Goal: Task Accomplishment & Management: Manage account settings

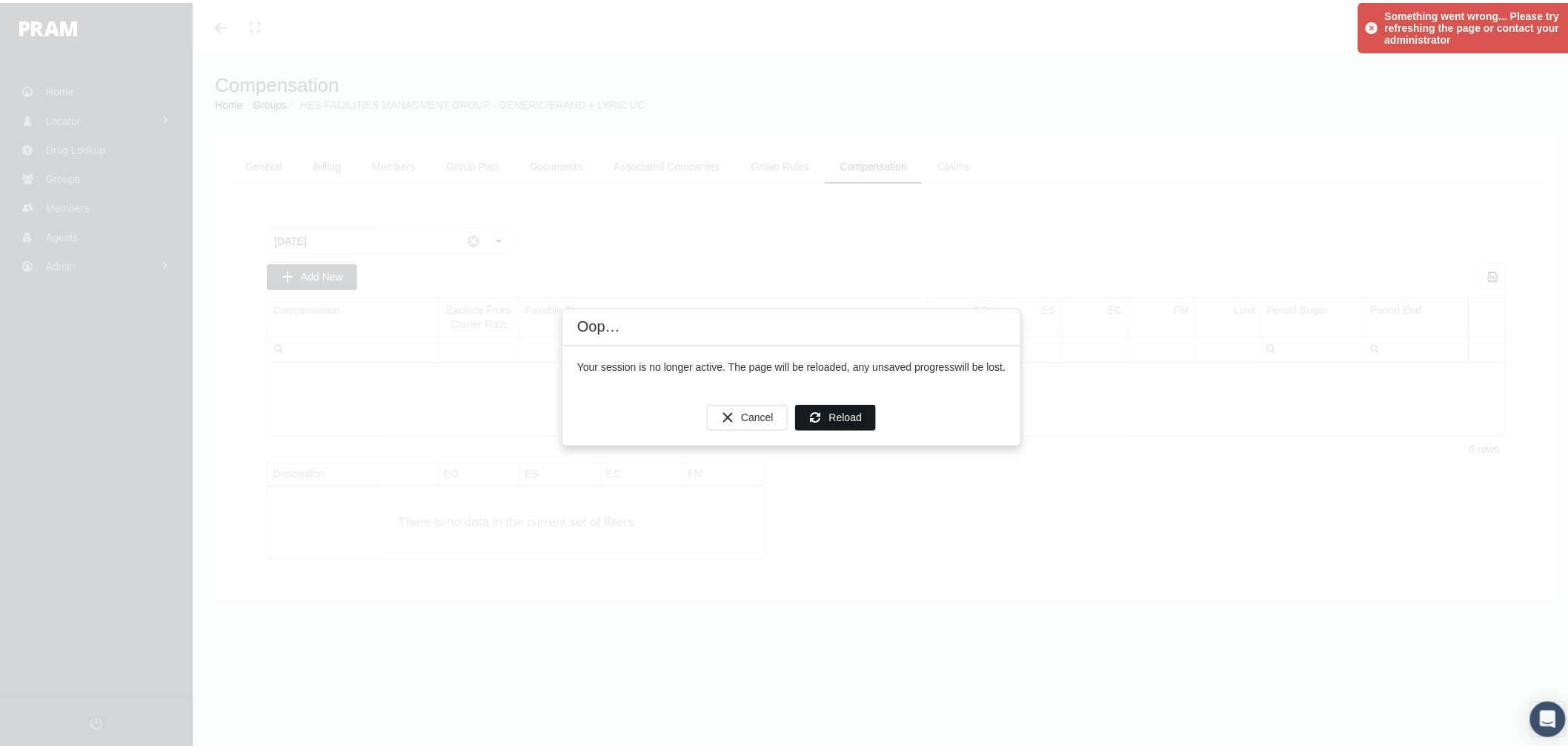
click at [829, 416] on span "Reload" at bounding box center [845, 414] width 32 height 12
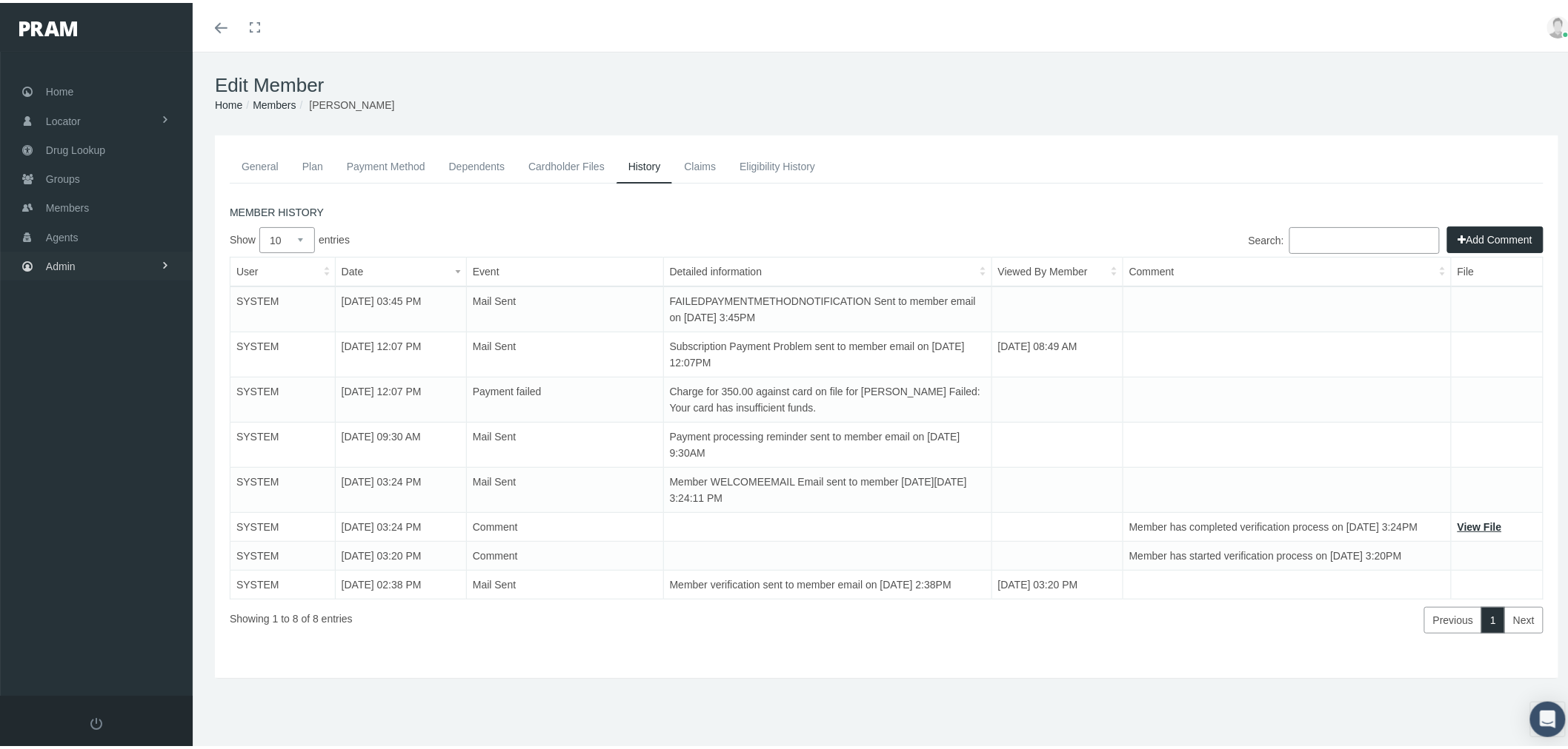
click at [152, 266] on link "Admin" at bounding box center [96, 263] width 193 height 29
click at [109, 612] on link "Settings" at bounding box center [96, 622] width 193 height 26
click at [114, 659] on span "Mail Merge Templates" at bounding box center [108, 671] width 101 height 25
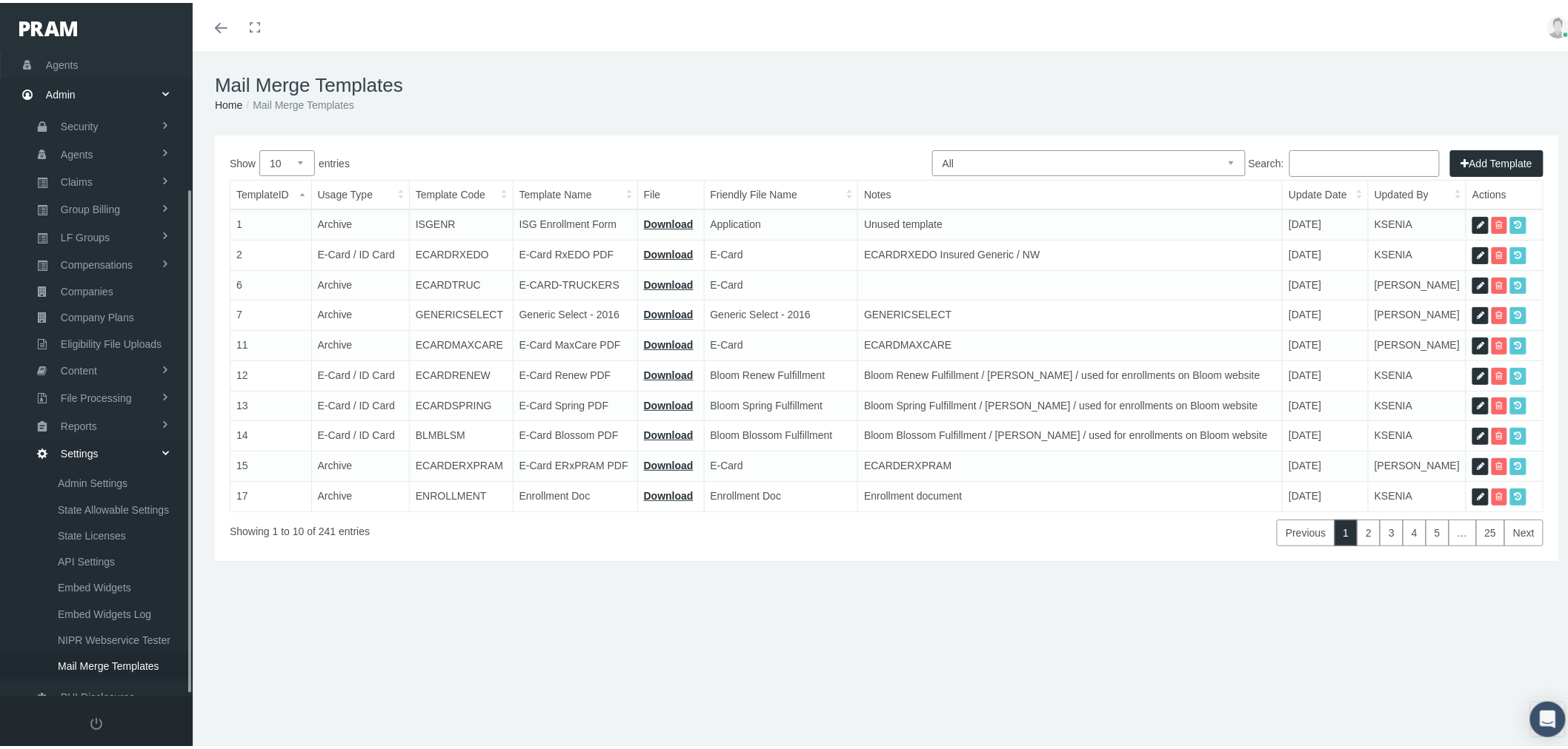
scroll to position [174, 0]
click at [1089, 159] on select "All Members Agents Onboarding Prospects Group Policy Related Remittances Formul…" at bounding box center [1089, 159] width 314 height 26
select select "8"
click at [932, 147] on select "All Members Agents Onboarding Prospects Group Policy Related Remittances Formul…" at bounding box center [1089, 159] width 314 height 26
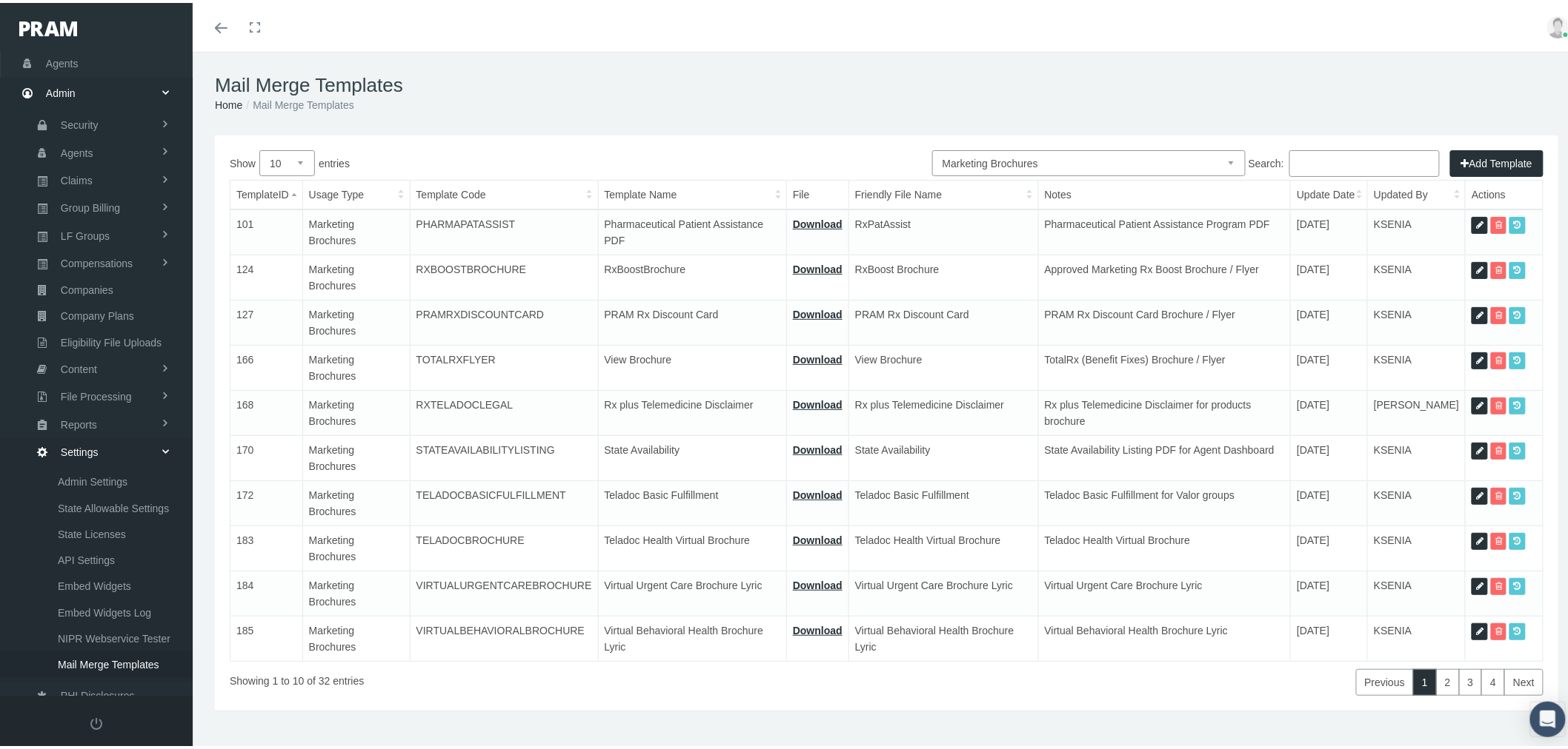
click at [1334, 152] on input "Search:" at bounding box center [1364, 160] width 151 height 27
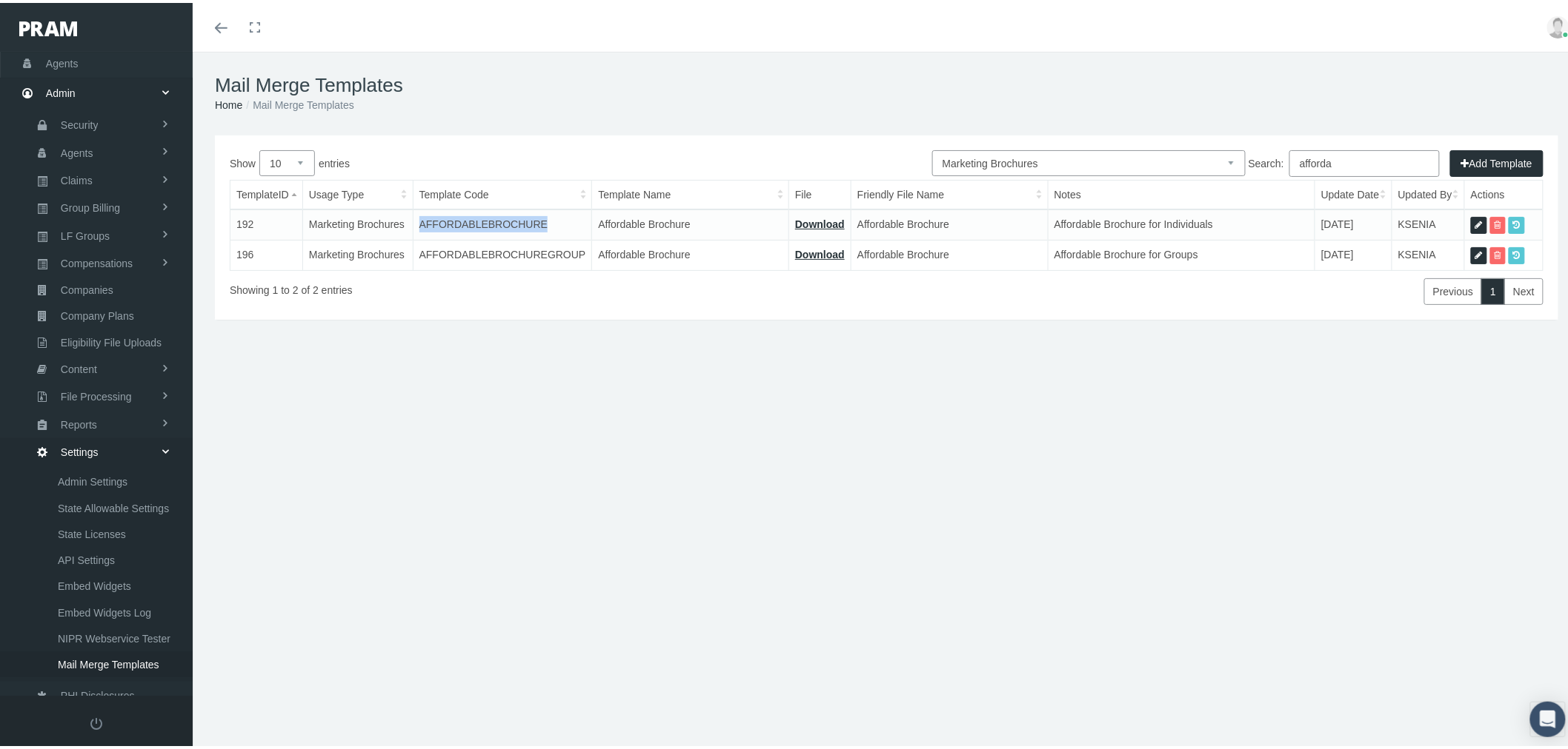
drag, startPoint x: 536, startPoint y: 225, endPoint x: 420, endPoint y: 224, distance: 116.0
click at [420, 224] on td "AFFORDABLEBROCHURE" at bounding box center [502, 222] width 179 height 30
copy td "AFFORDABLEBROCHURE"
drag, startPoint x: 1291, startPoint y: 159, endPoint x: 1256, endPoint y: 159, distance: 35.0
click at [1256, 159] on label "Search: afforda" at bounding box center [1343, 160] width 191 height 27
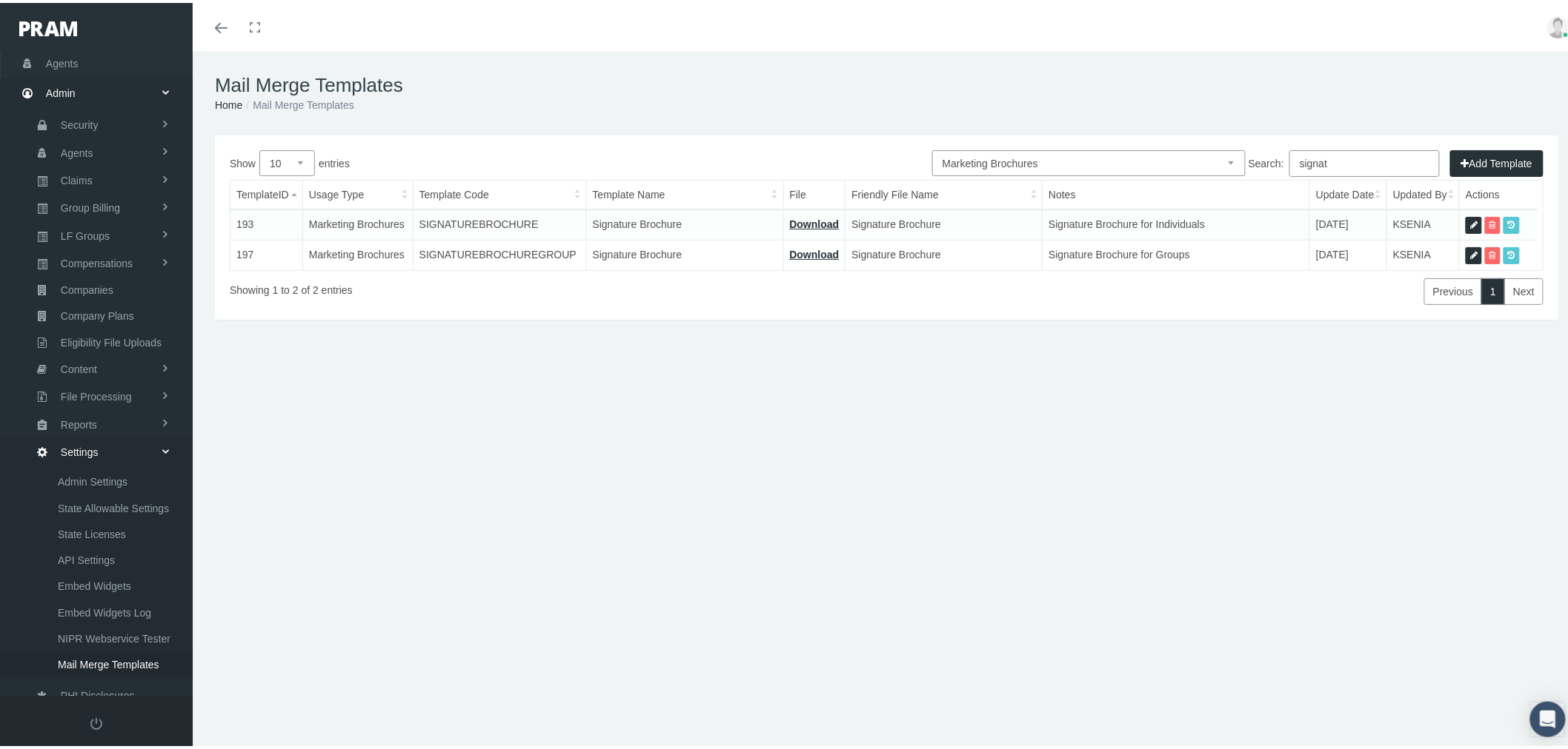
type input "signat"
drag, startPoint x: 529, startPoint y: 220, endPoint x: 420, endPoint y: 220, distance: 109.0
click at [420, 220] on td "SIGNATUREBROCHURE" at bounding box center [498, 222] width 173 height 30
copy td "SIGNATUREBROCHURE"
click at [1180, 151] on select "All Members Agents Onboarding Prospects Group Policy Related Remittances Formul…" at bounding box center [1089, 159] width 314 height 26
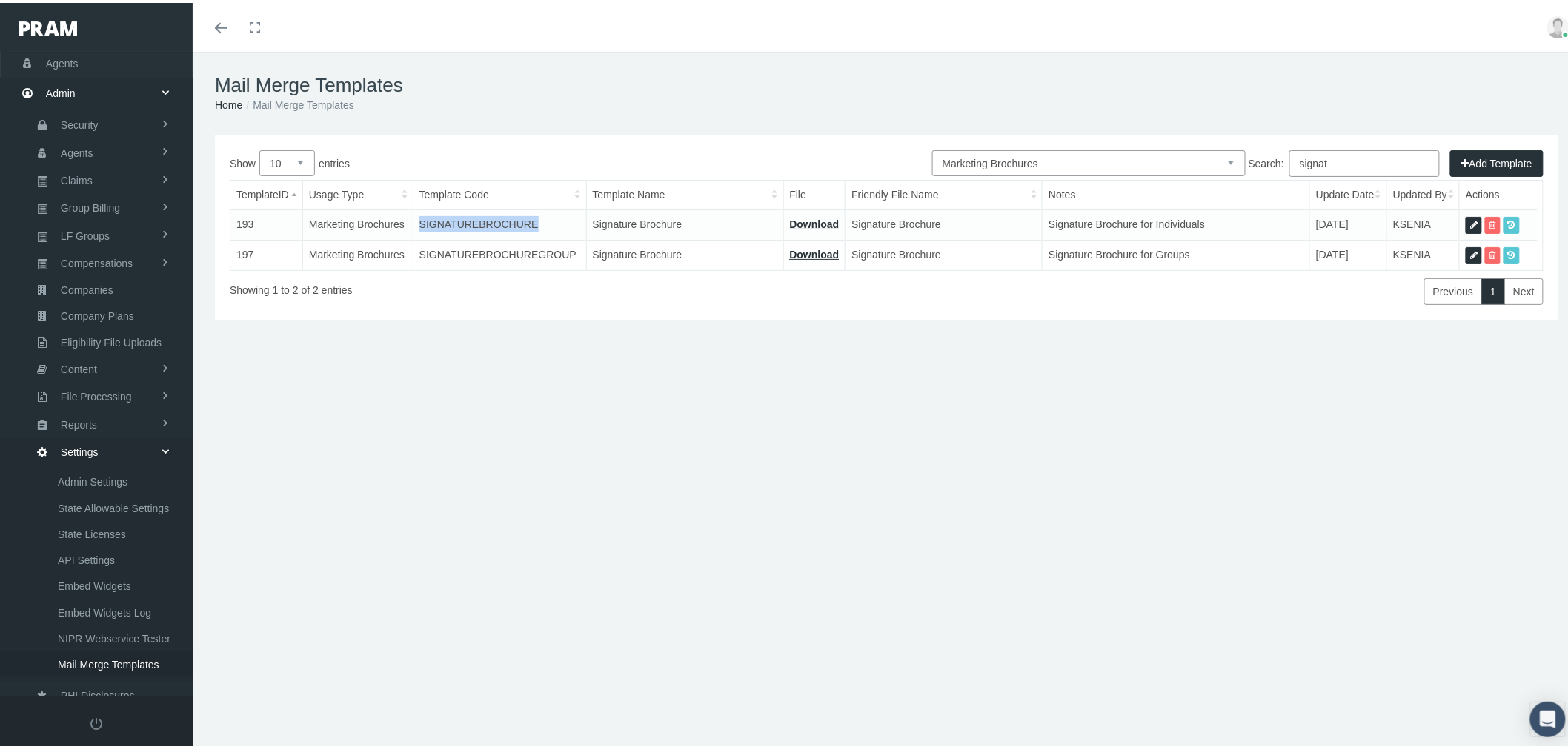
select select "6"
click at [932, 147] on select "All Members Agents Onboarding Prospects Group Policy Related Remittances Formul…" at bounding box center [1089, 159] width 314 height 26
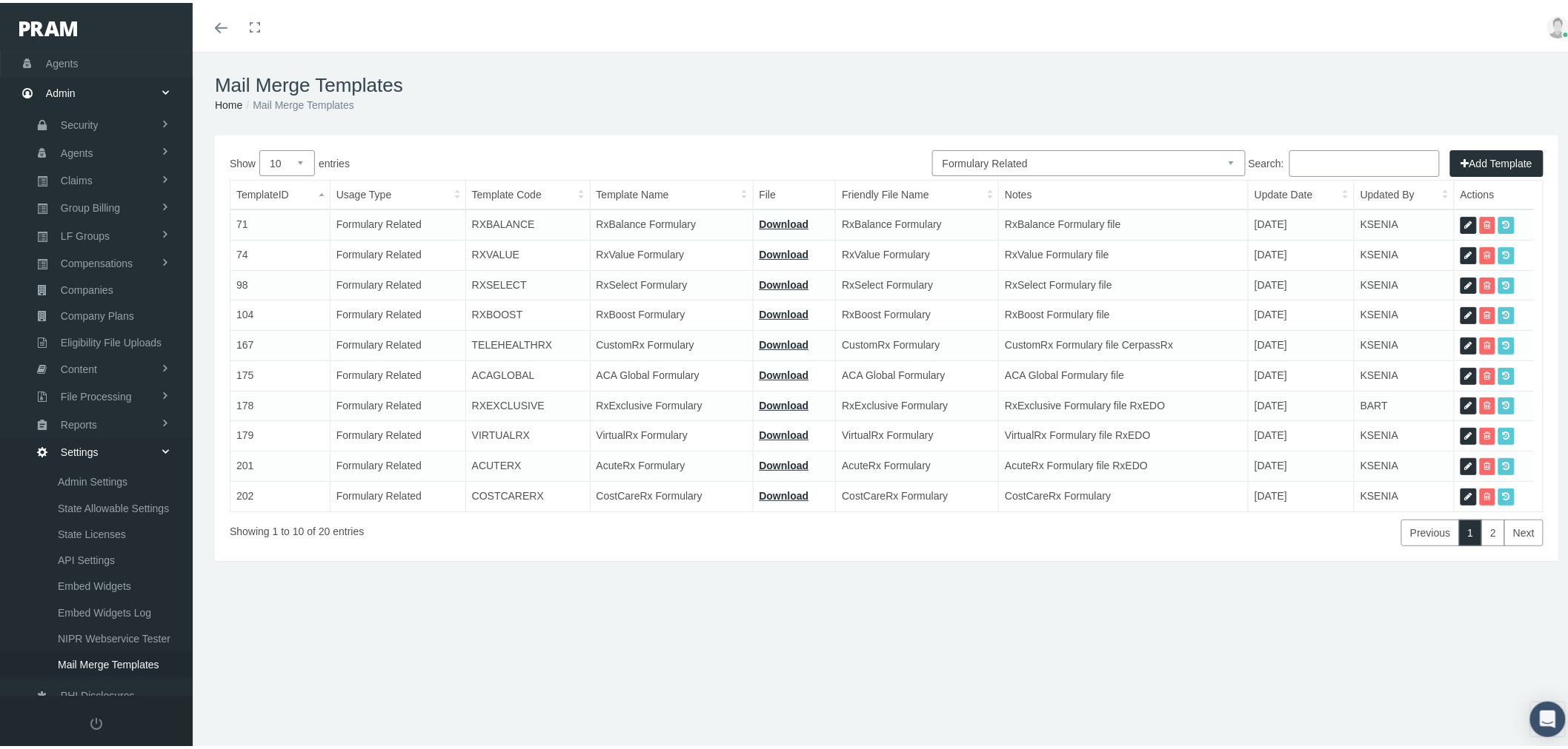
click at [1323, 164] on input "Search:" at bounding box center [1364, 160] width 151 height 27
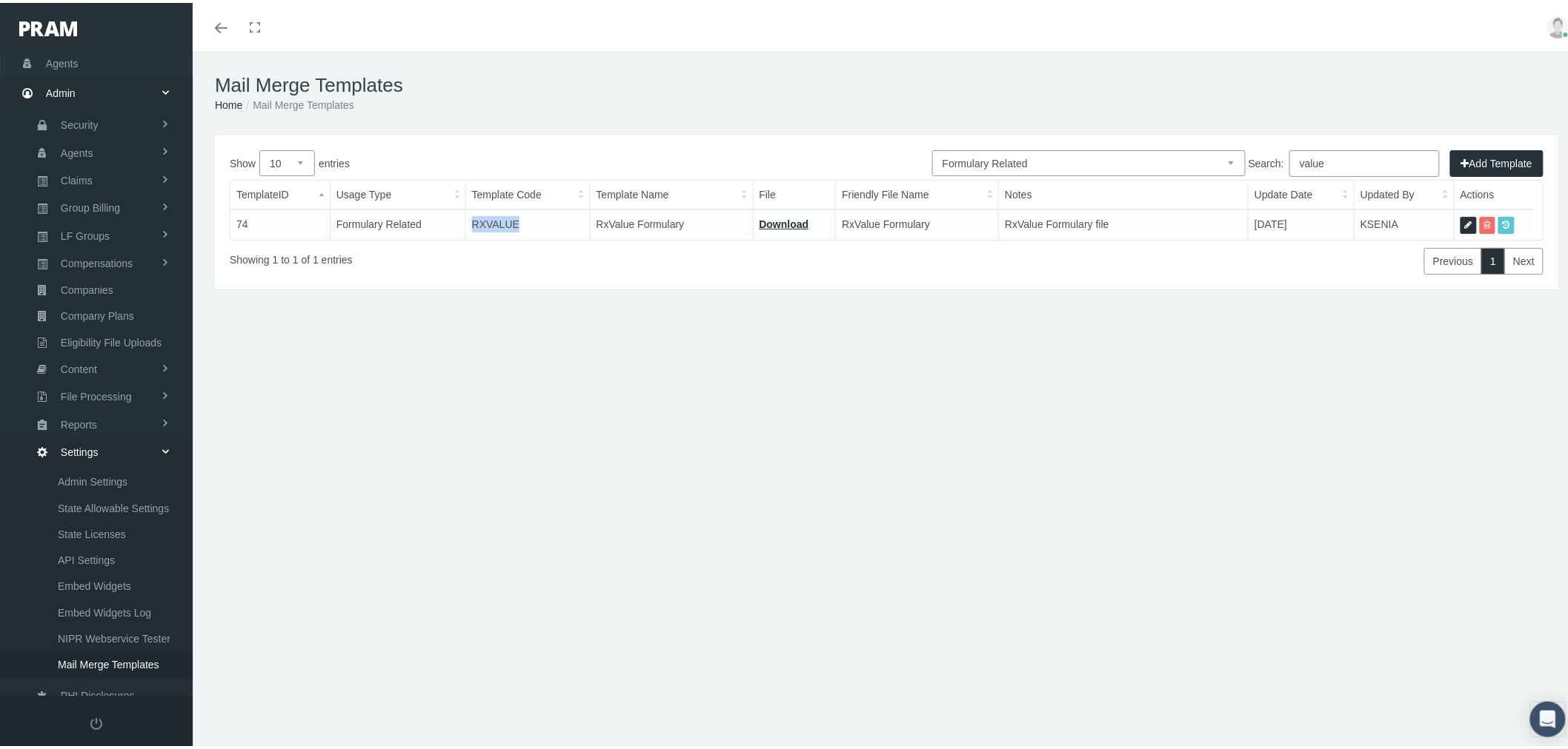
drag, startPoint x: 495, startPoint y: 218, endPoint x: 462, endPoint y: 219, distance: 33.0
click at [462, 219] on tr "74 Formulary Related RXVALUE RxValue Formulary Download RxValue Formulary RxVal…" at bounding box center [882, 222] width 1304 height 30
copy tr "RXVALUE"
drag, startPoint x: 1353, startPoint y: 156, endPoint x: 1234, endPoint y: 157, distance: 119.0
click at [1235, 157] on div "All Members Agents Onboarding Prospects Group Policy Related Remittances Formul…" at bounding box center [887, 210] width 1343 height 154
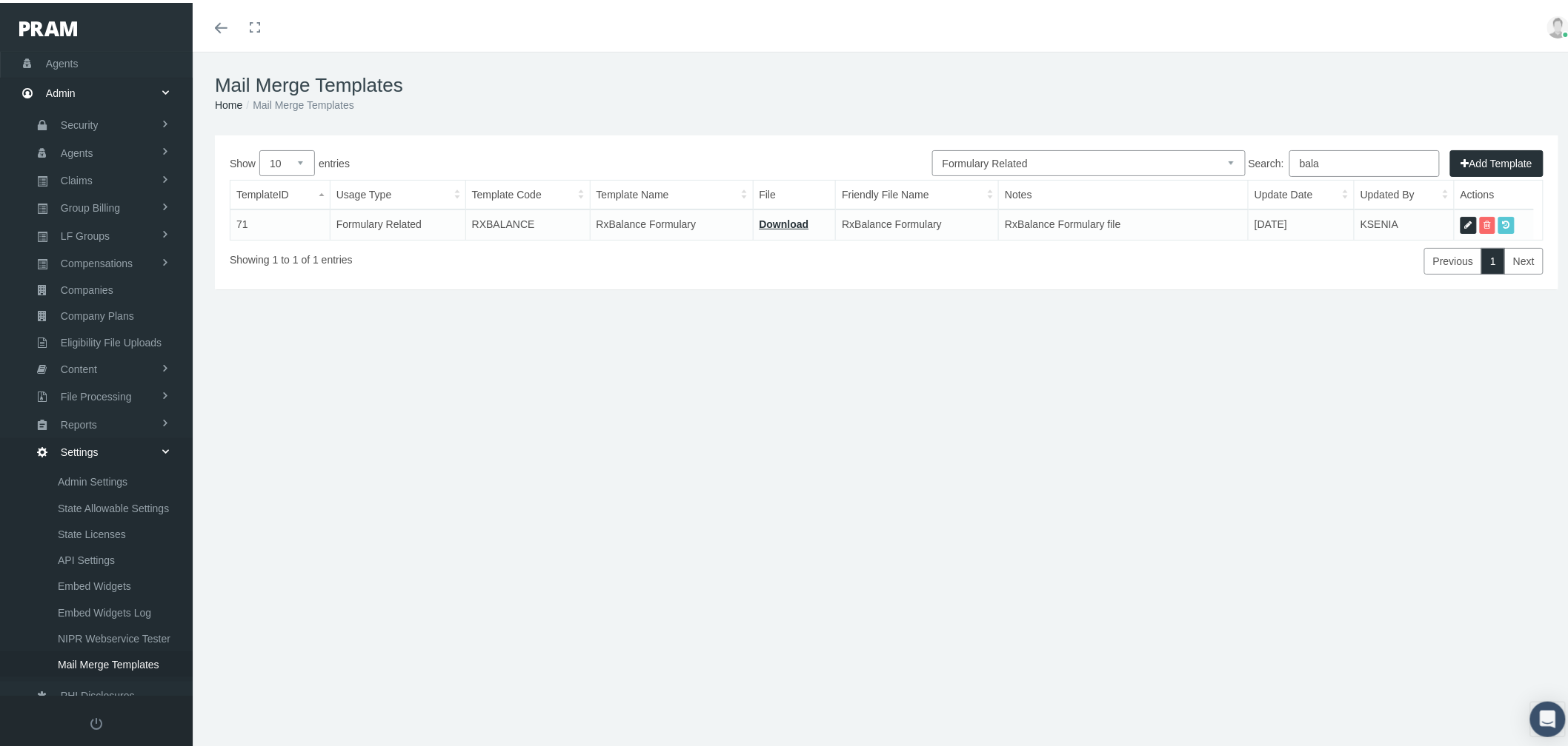
type input "bala"
drag, startPoint x: 530, startPoint y: 220, endPoint x: 472, endPoint y: 220, distance: 58.0
click at [472, 220] on td "RXBALANCE" at bounding box center [527, 222] width 125 height 30
copy td "RXBALANCE"
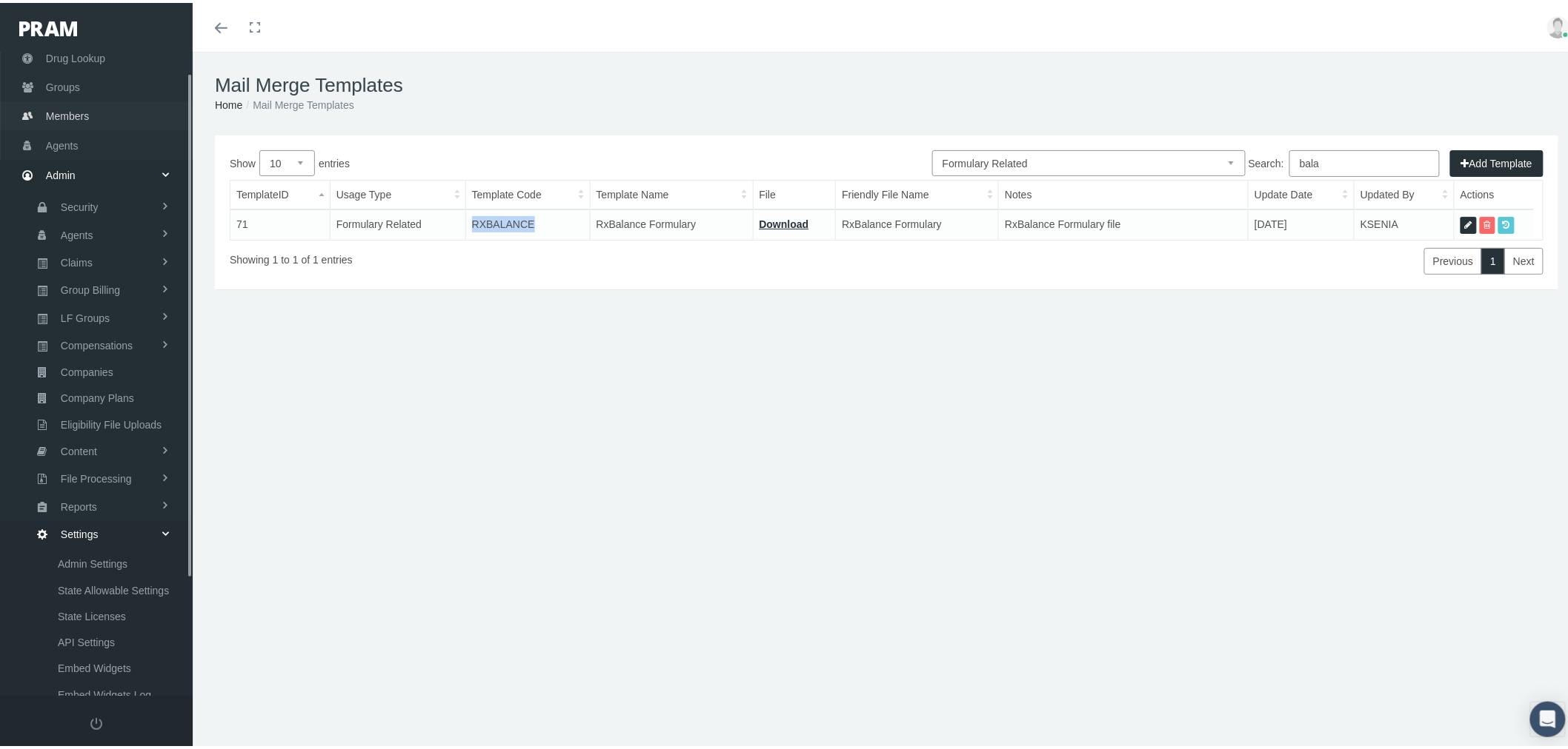
scroll to position [0, 0]
click at [91, 177] on link "Groups" at bounding box center [96, 176] width 193 height 29
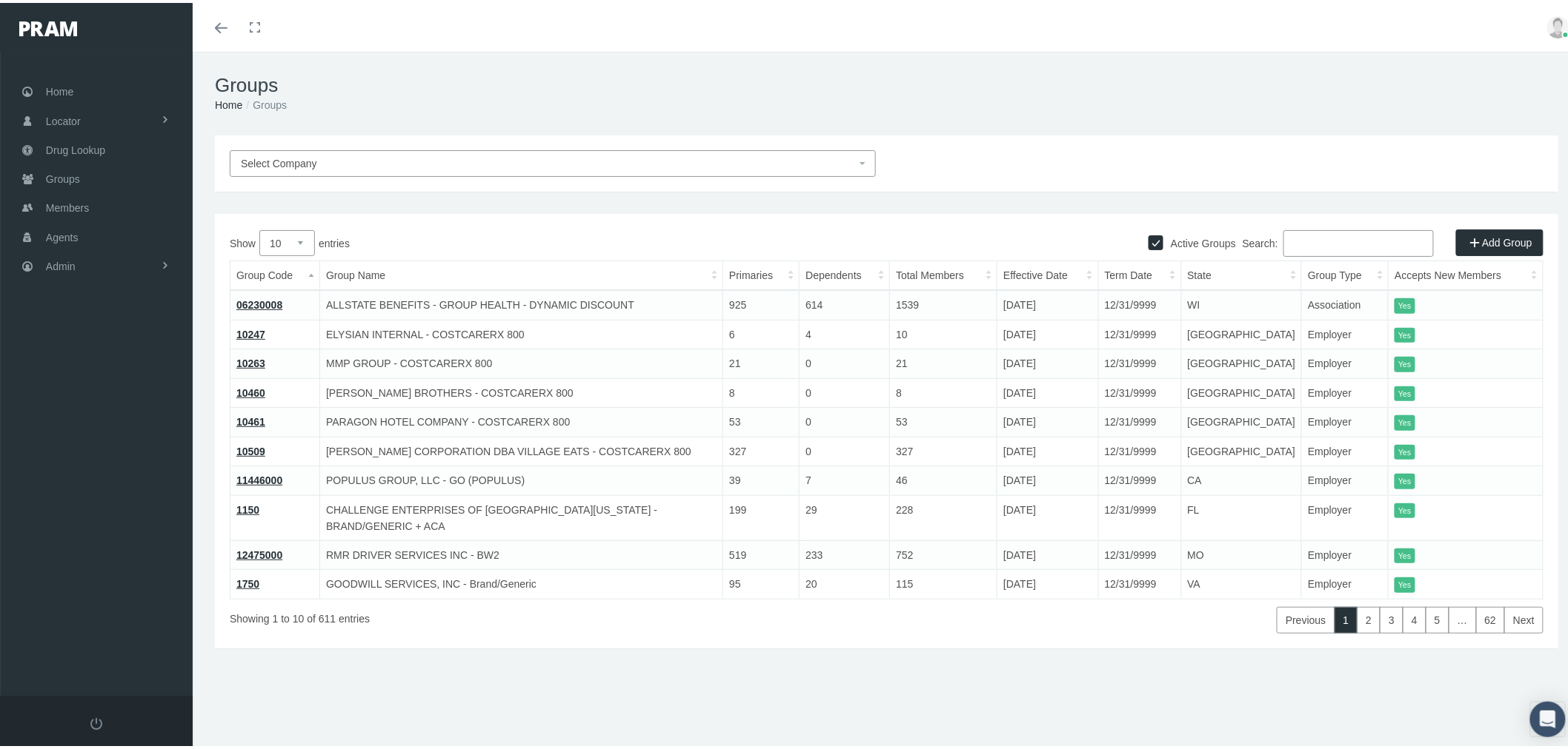
click at [1299, 232] on input "Search:" at bounding box center [1358, 241] width 151 height 27
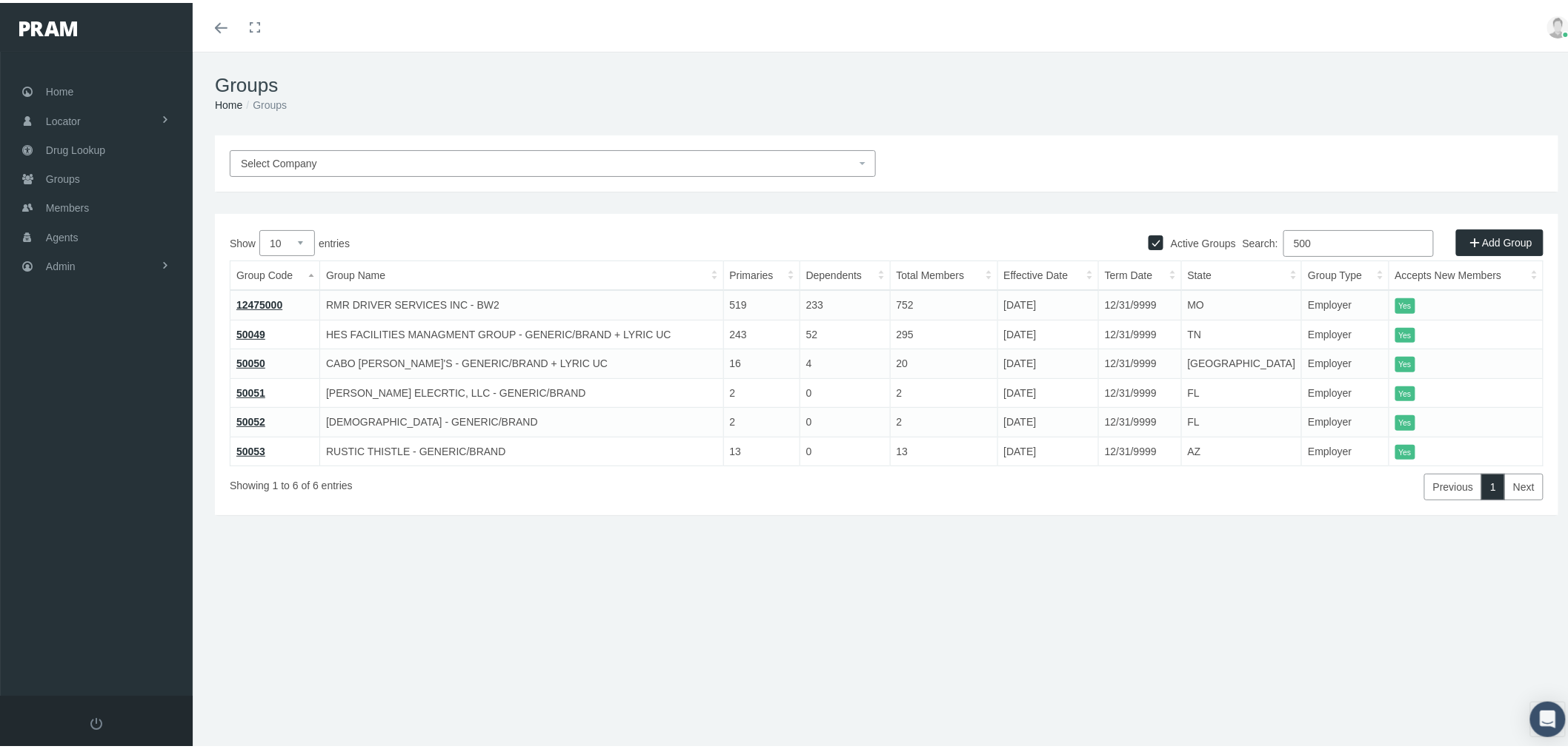
type input "500"
click at [255, 330] on link "50049" at bounding box center [251, 331] width 29 height 12
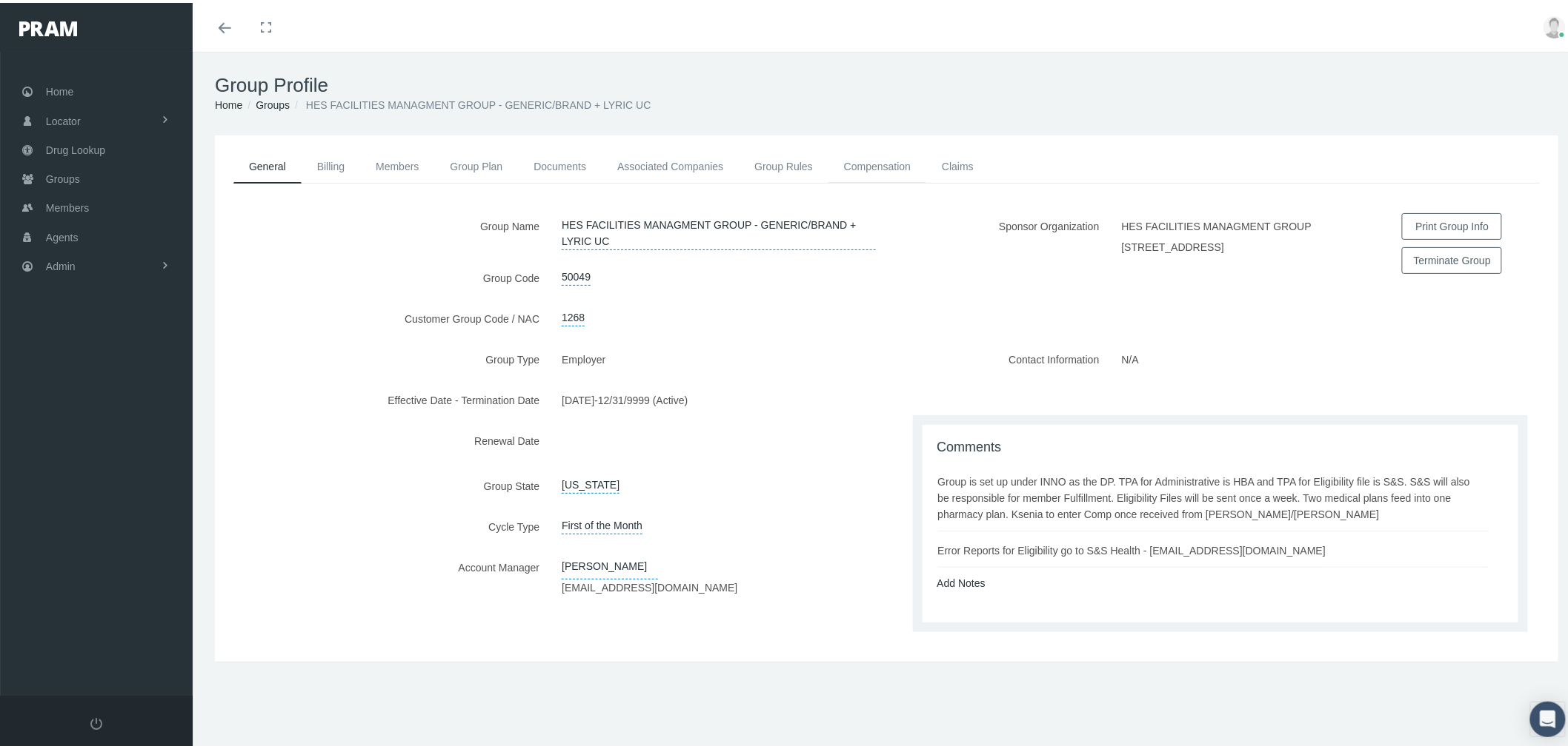
click at [889, 161] on link "Compensation" at bounding box center [877, 163] width 98 height 32
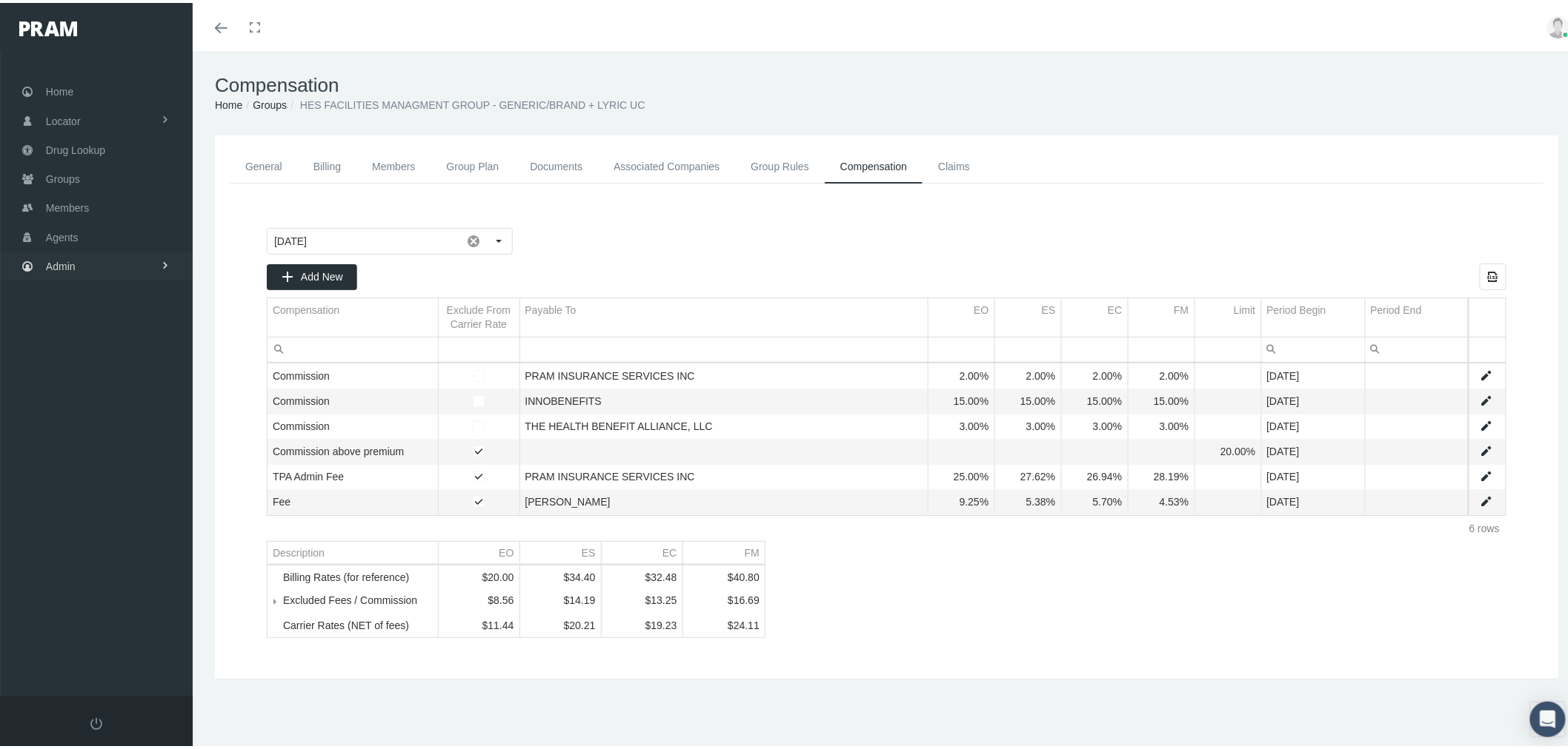
click at [158, 257] on link "Admin" at bounding box center [96, 263] width 193 height 29
click at [123, 505] on span "Eligibility File Uploads" at bounding box center [111, 513] width 100 height 25
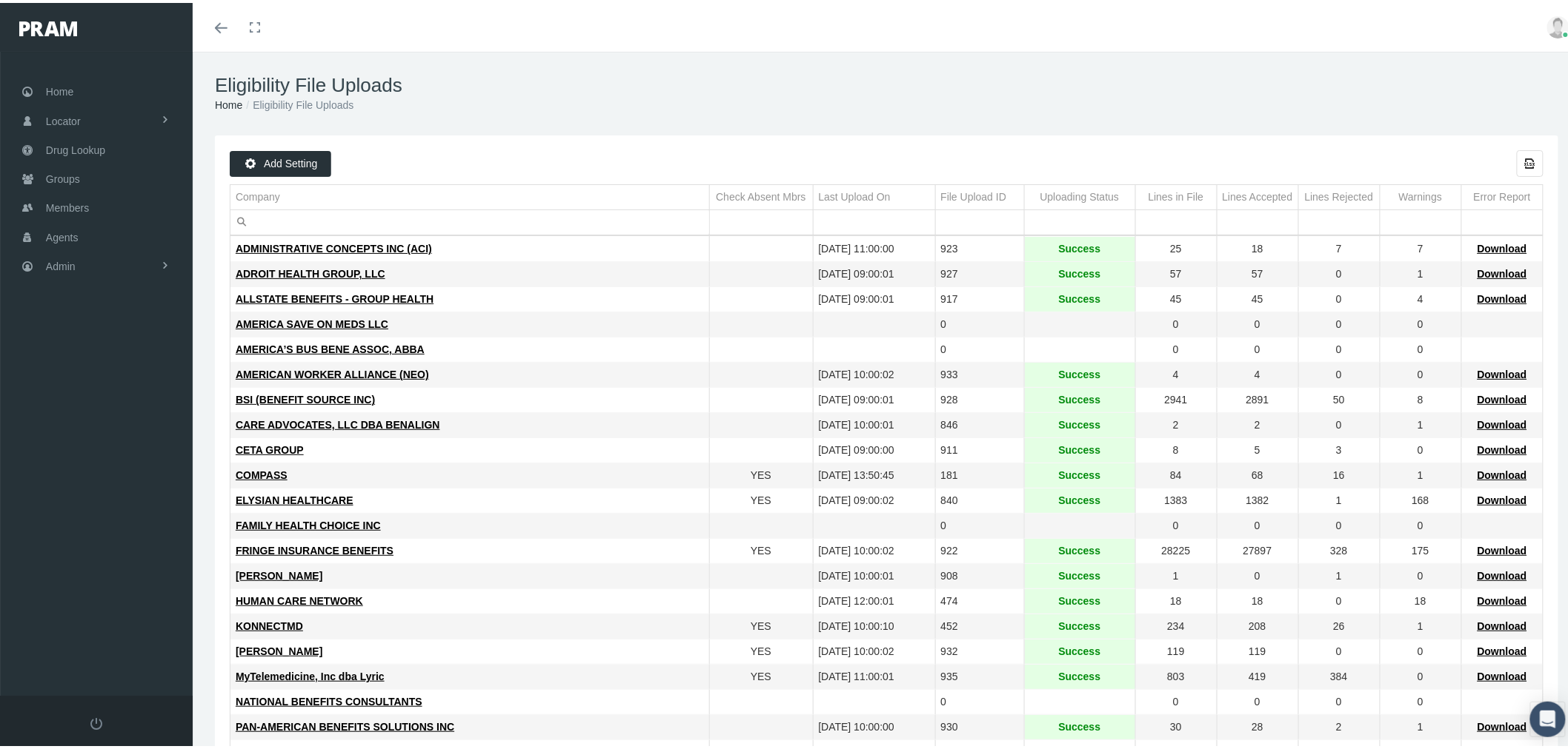
click at [504, 228] on input "Filter cell" at bounding box center [470, 219] width 479 height 24
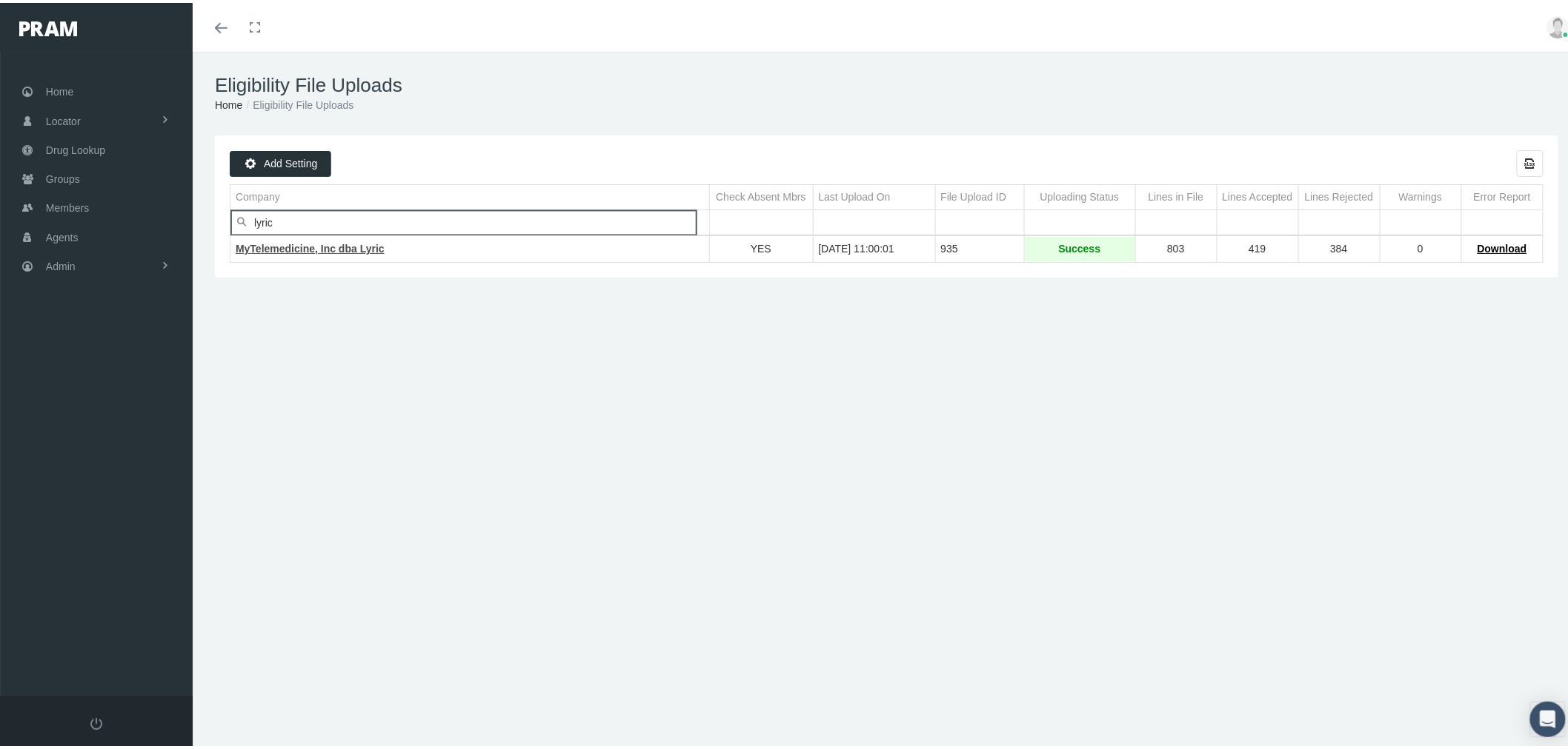
type input "lyric"
click at [334, 245] on span "MyTelemedicine, Inc dba Lyric" at bounding box center [310, 245] width 149 height 12
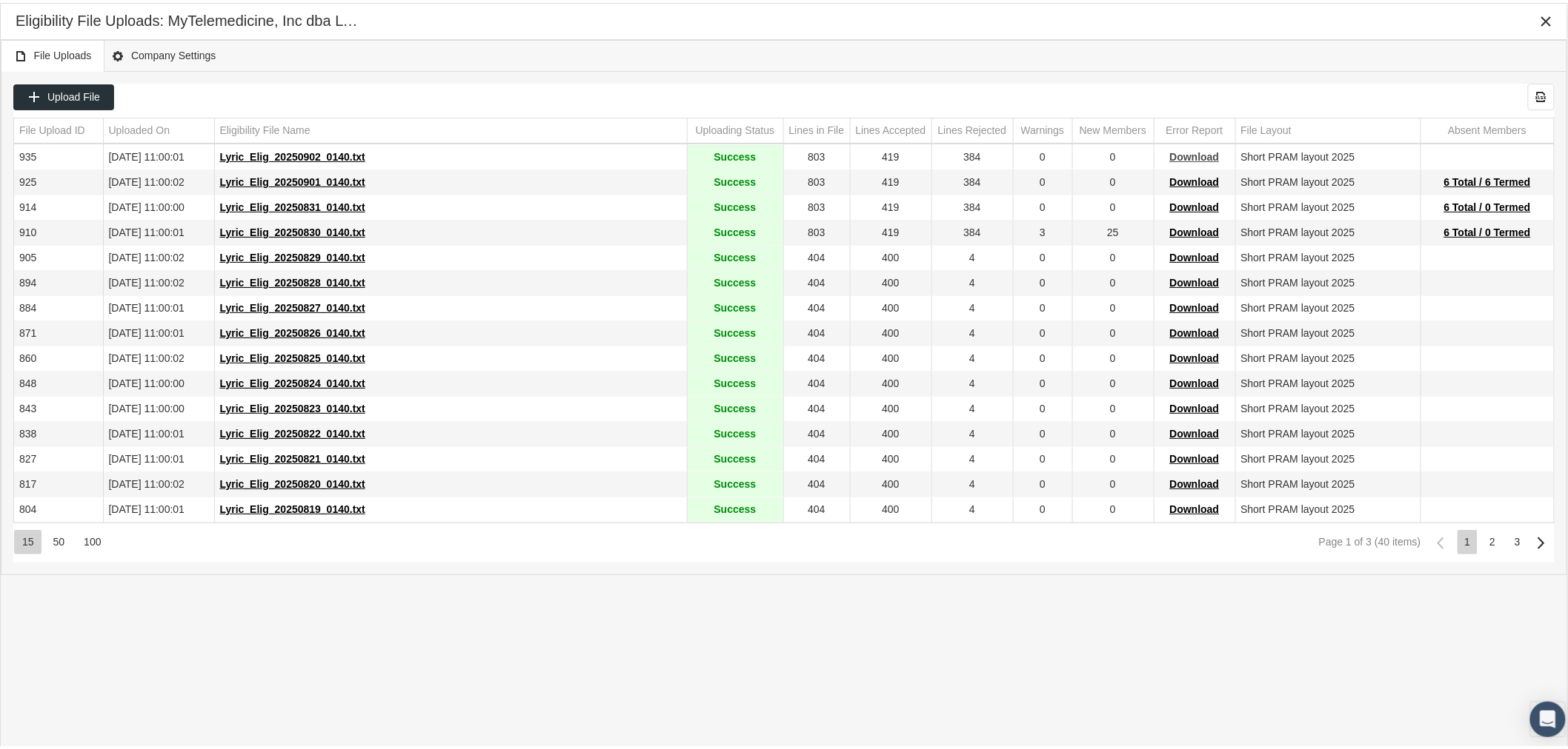
click at [1192, 151] on span "Download" at bounding box center [1194, 153] width 49 height 12
click at [1124, 53] on div "File Uploads Company Settings" at bounding box center [784, 53] width 1566 height 32
click at [1546, 18] on icon "Close" at bounding box center [1546, 18] width 13 height 13
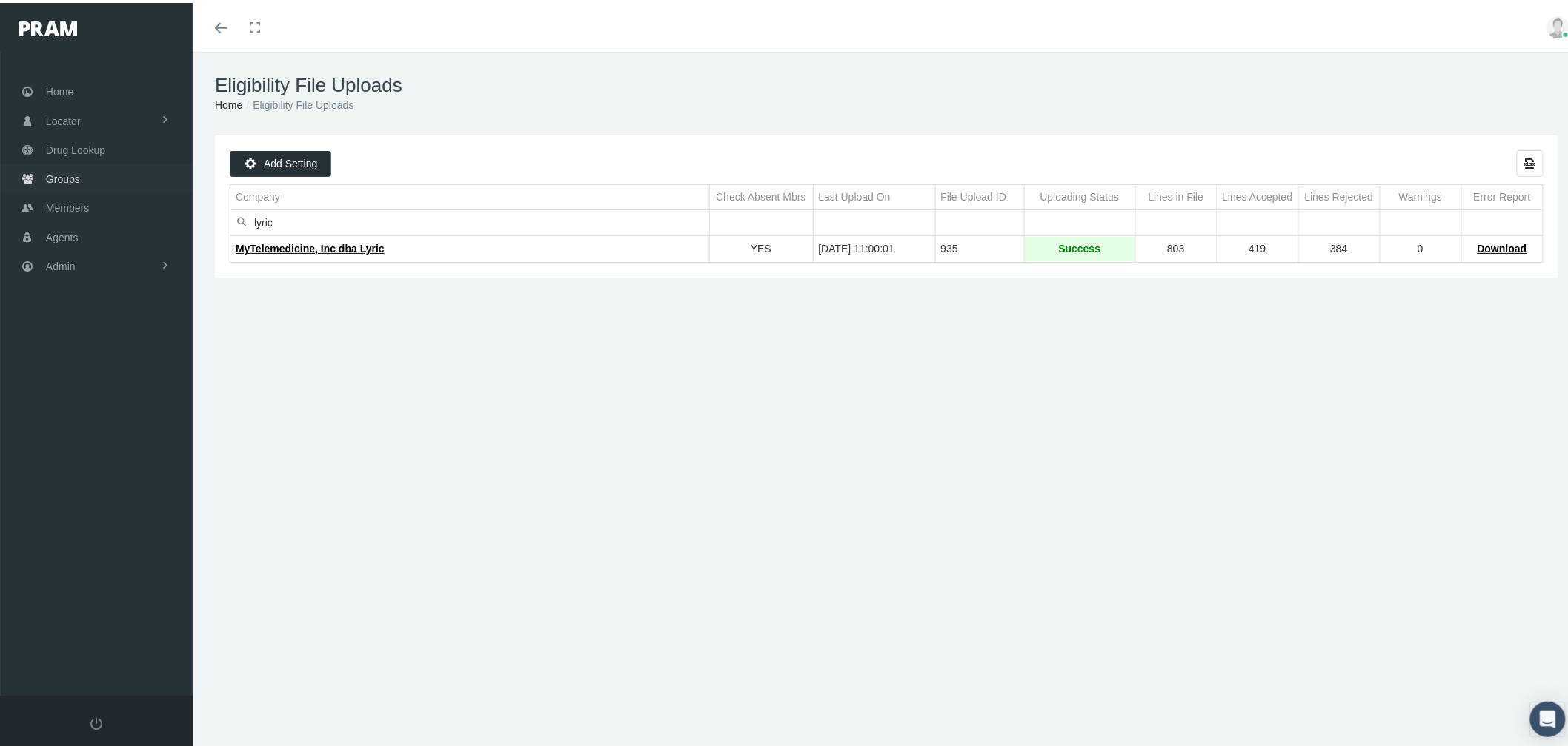
click at [79, 171] on link "Groups" at bounding box center [96, 176] width 193 height 29
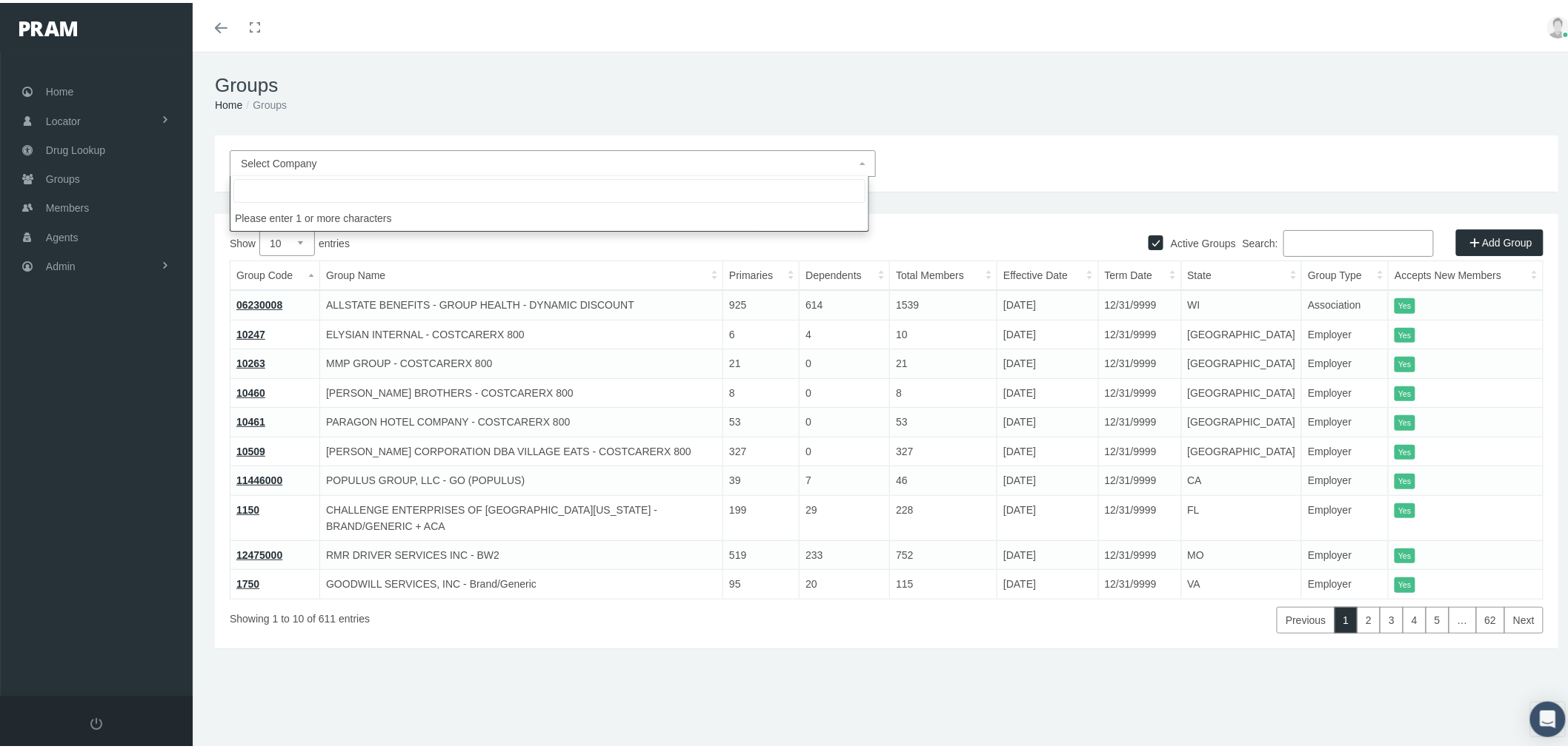
click at [361, 160] on span "Select Company" at bounding box center [549, 160] width 615 height 16
type input "lyric"
select select "9146"
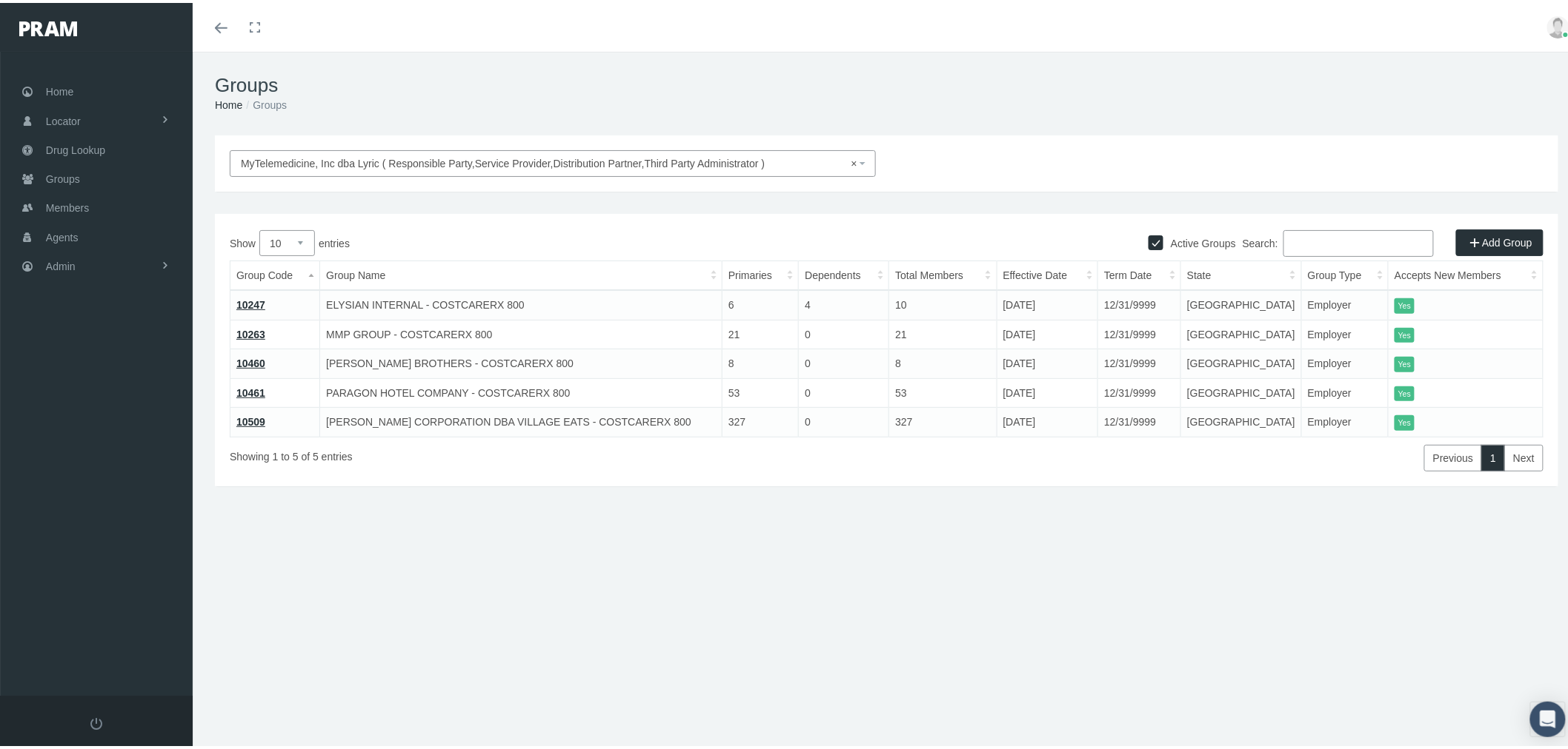
click at [256, 305] on link "10247" at bounding box center [251, 302] width 29 height 12
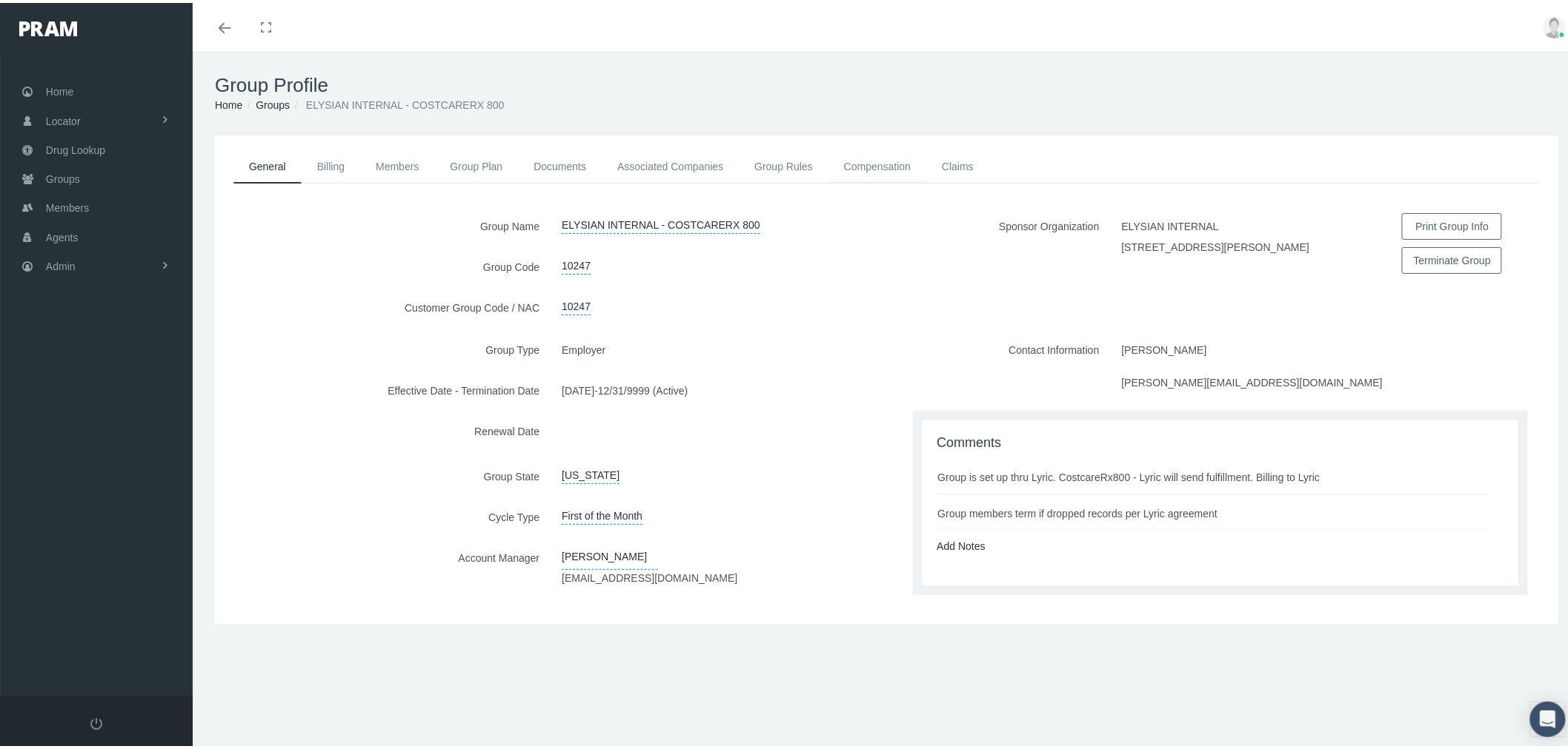
click at [878, 164] on link "Compensation" at bounding box center [877, 163] width 98 height 32
